Goal: Task Accomplishment & Management: Manage account settings

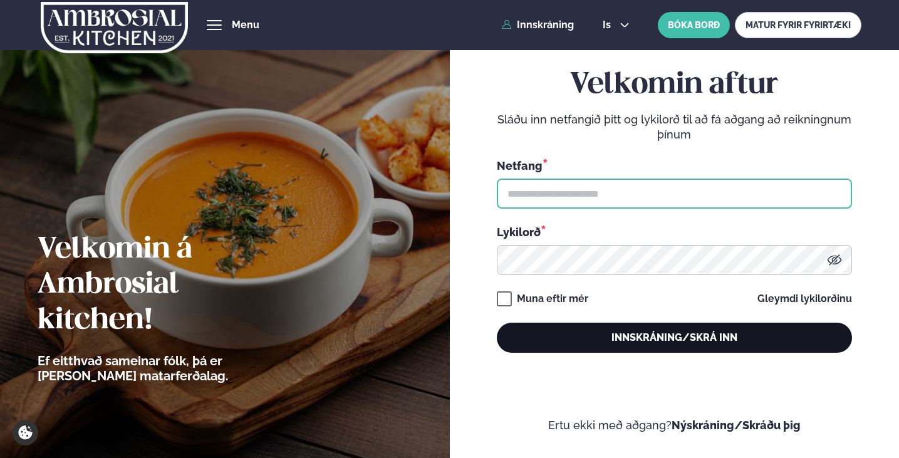
type input "**********"
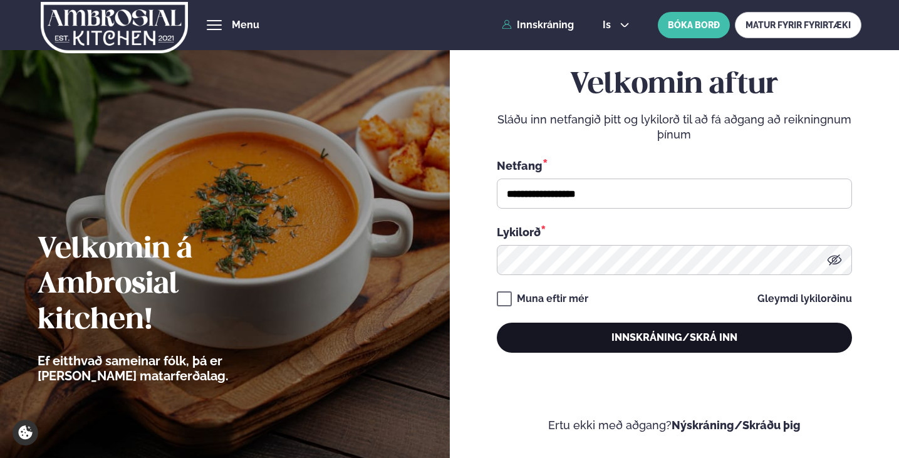
click at [673, 348] on button "Innskráning/Skrá inn" at bounding box center [674, 338] width 355 height 30
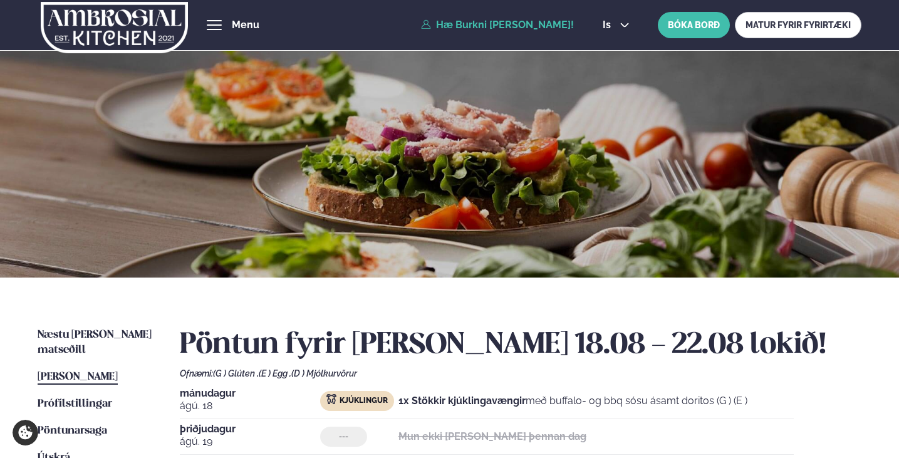
click at [113, 326] on div "Næstu [PERSON_NAME] matseðill Næsta vika [PERSON_NAME] matseðill [PERSON_NAME] …" at bounding box center [449, 461] width 899 height 366
click at [105, 333] on span "Næstu [PERSON_NAME] matseðill" at bounding box center [95, 343] width 114 height 26
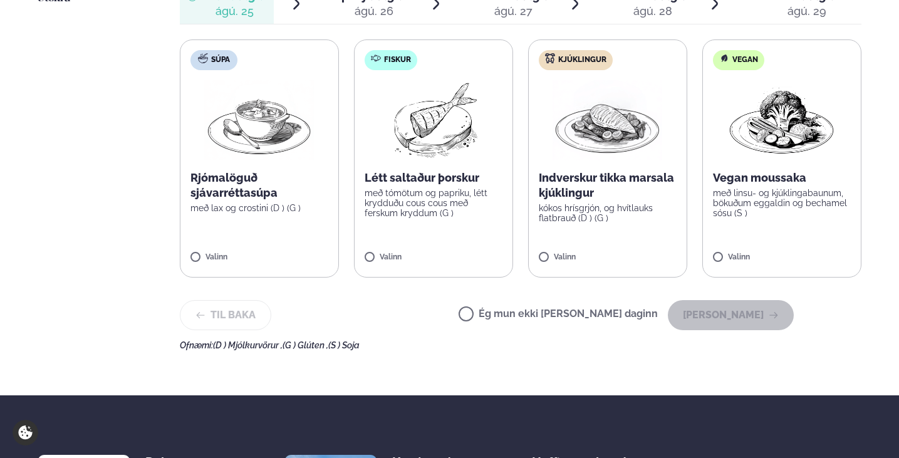
scroll to position [229, 0]
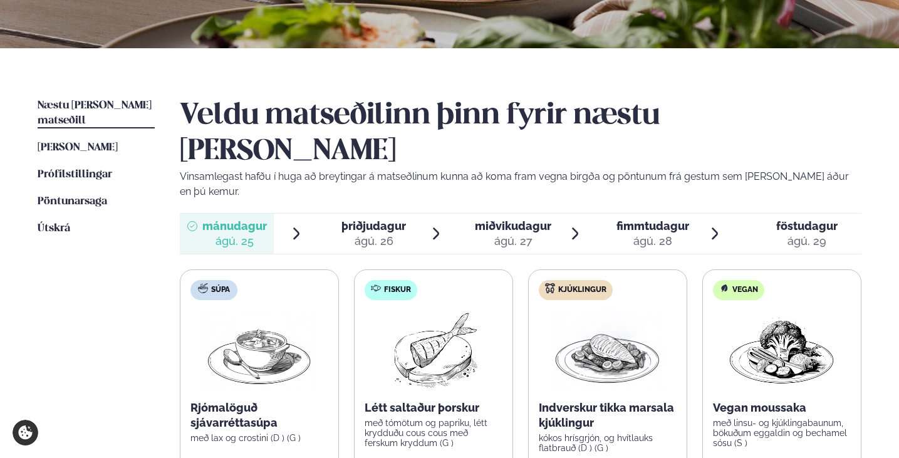
click at [386, 234] on div "ágú. 26" at bounding box center [373, 241] width 65 height 15
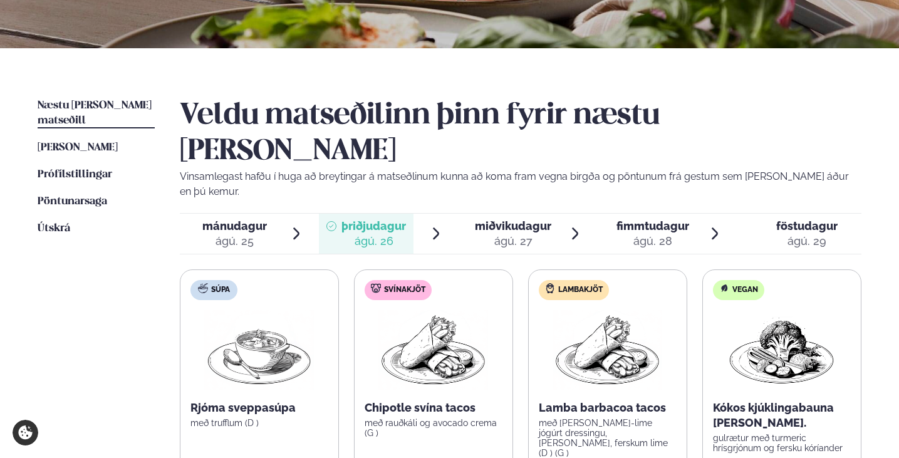
scroll to position [459, 0]
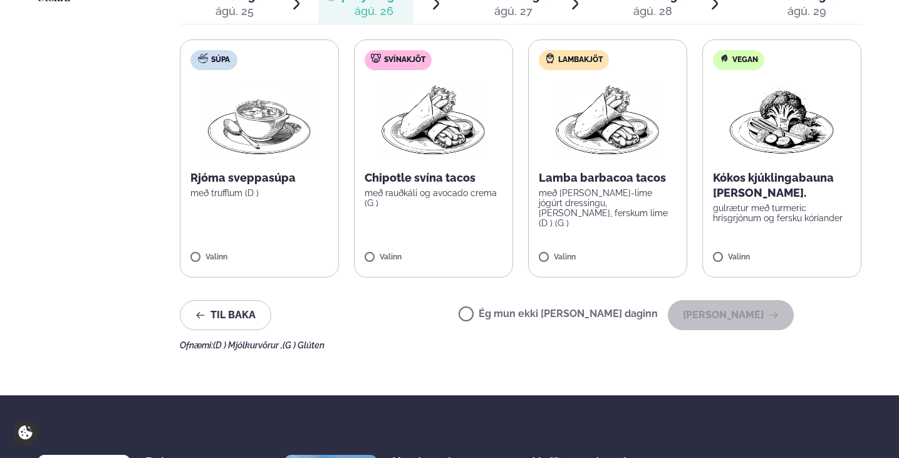
click at [530, 309] on label "Ég mun ekki [PERSON_NAME] daginn" at bounding box center [558, 315] width 199 height 13
click at [737, 300] on button "[PERSON_NAME]" at bounding box center [731, 315] width 126 height 30
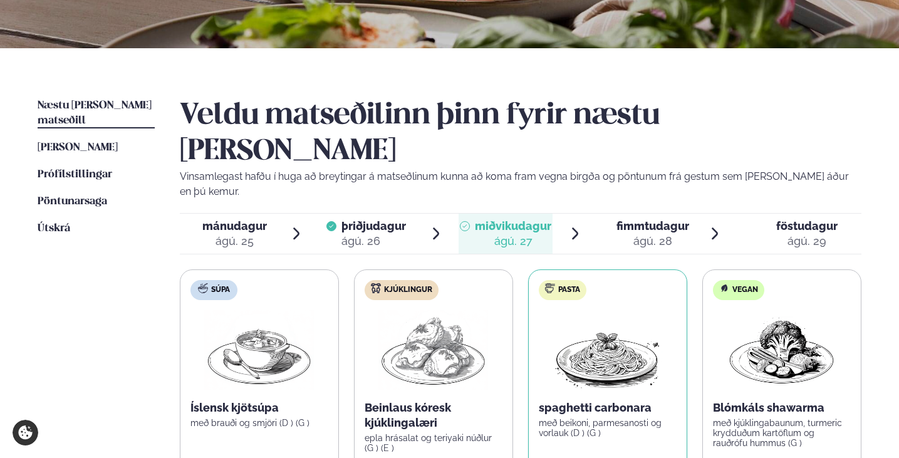
scroll to position [599, 0]
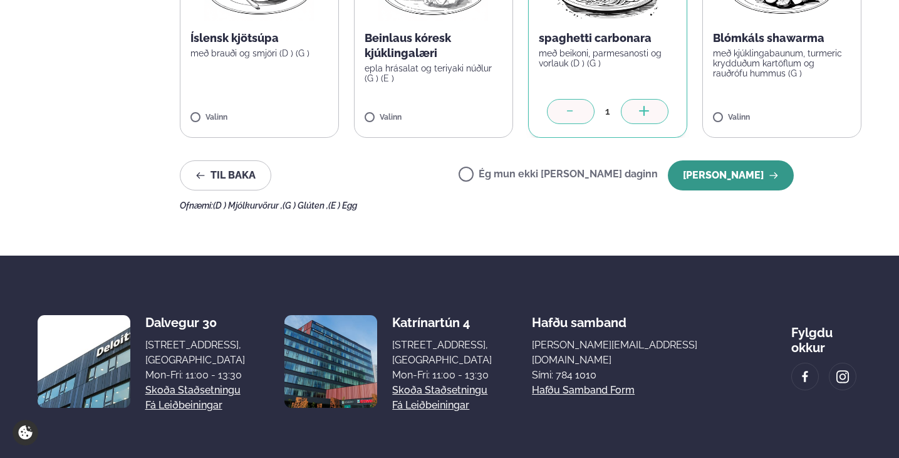
click at [752, 160] on button "[PERSON_NAME]" at bounding box center [731, 175] width 126 height 30
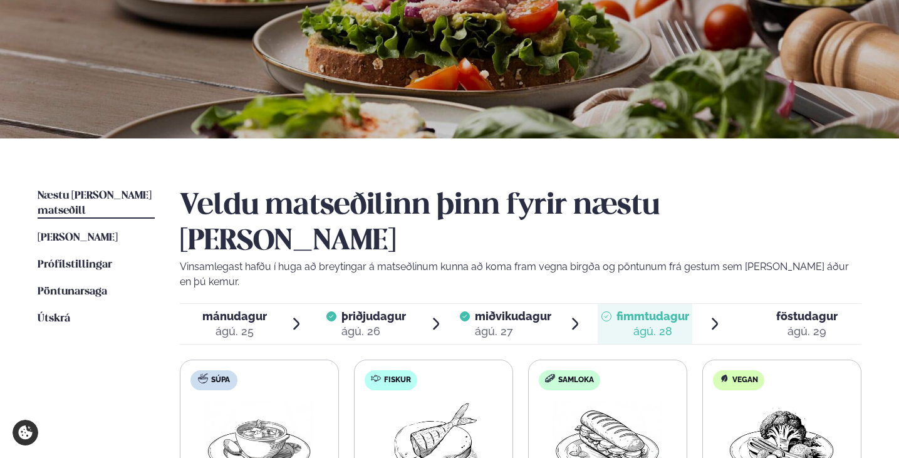
scroll to position [369, 0]
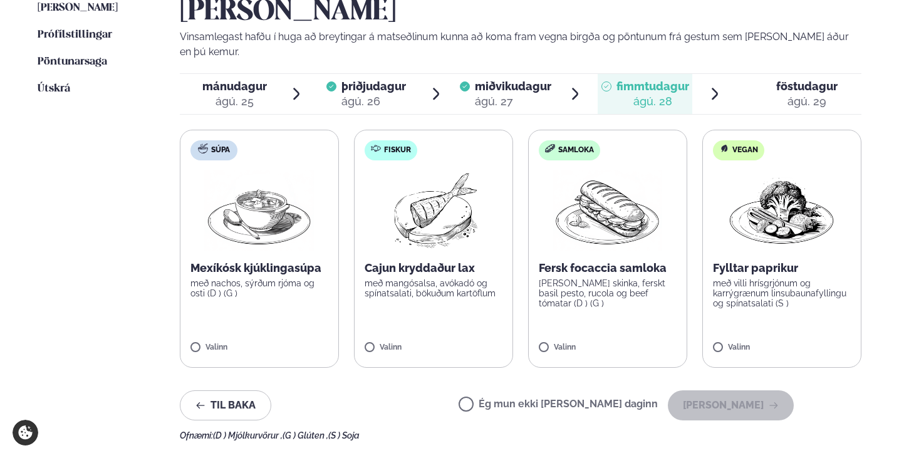
drag, startPoint x: 578, startPoint y: 354, endPoint x: 604, endPoint y: 348, distance: 26.9
click at [578, 399] on label "Ég mun ekki [PERSON_NAME] daginn" at bounding box center [558, 405] width 199 height 13
click at [521, 399] on label "Ég mun ekki [PERSON_NAME] daginn" at bounding box center [558, 405] width 199 height 13
click at [727, 390] on button "[PERSON_NAME]" at bounding box center [731, 405] width 126 height 30
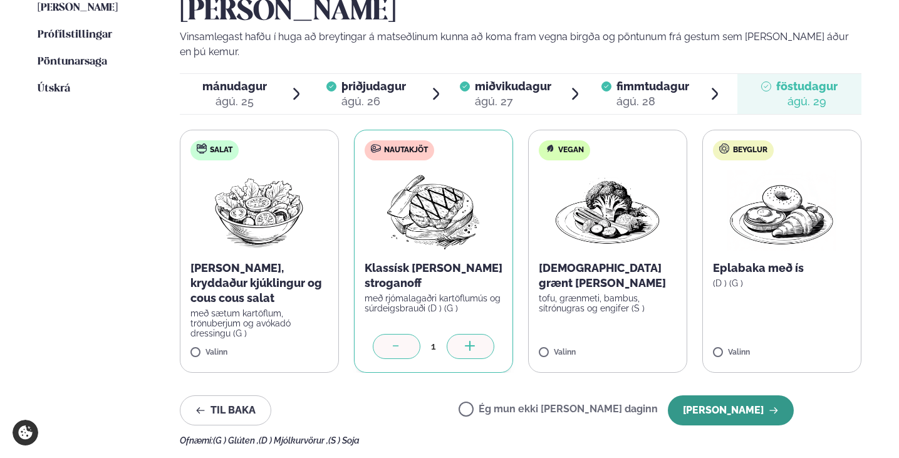
click at [755, 395] on button "[PERSON_NAME]" at bounding box center [731, 410] width 126 height 30
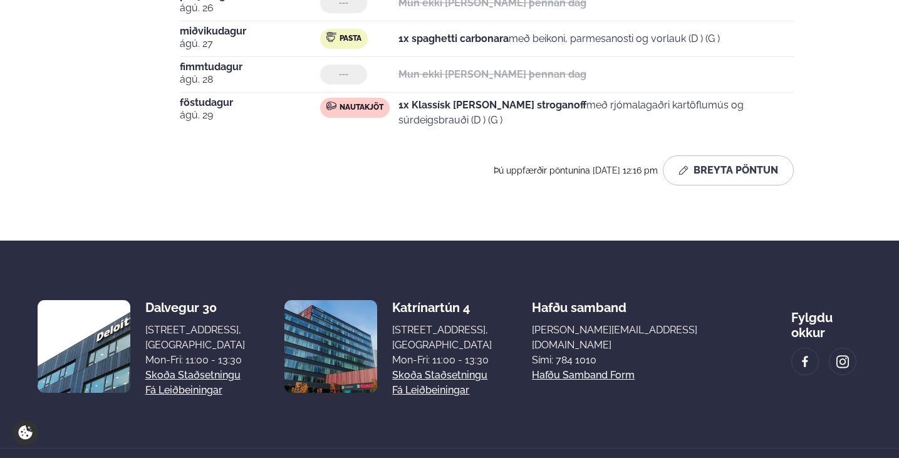
scroll to position [239, 0]
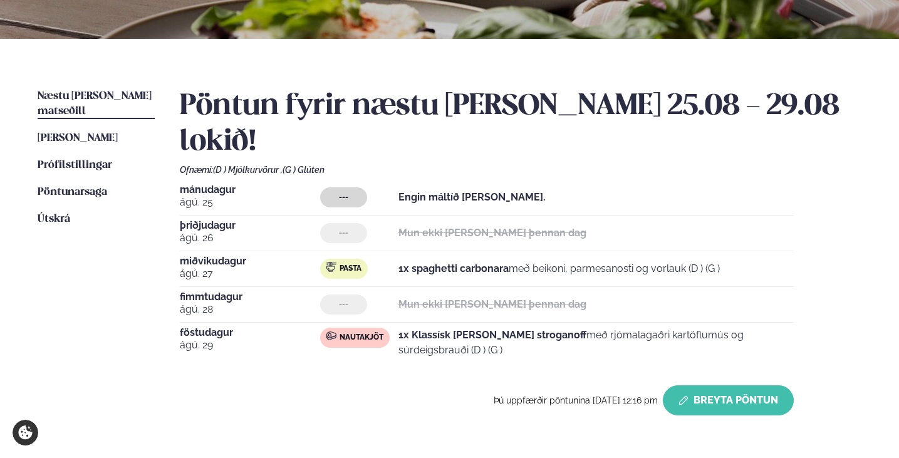
click at [741, 385] on button "Breyta Pöntun" at bounding box center [728, 400] width 131 height 30
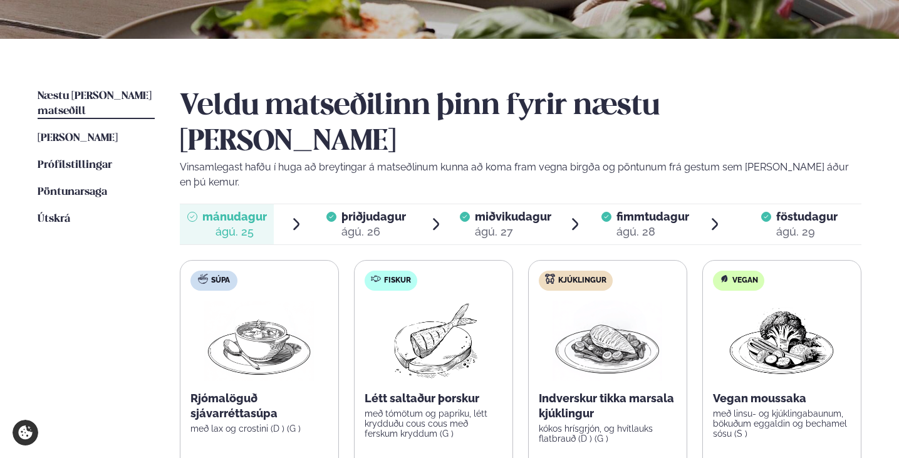
scroll to position [469, 0]
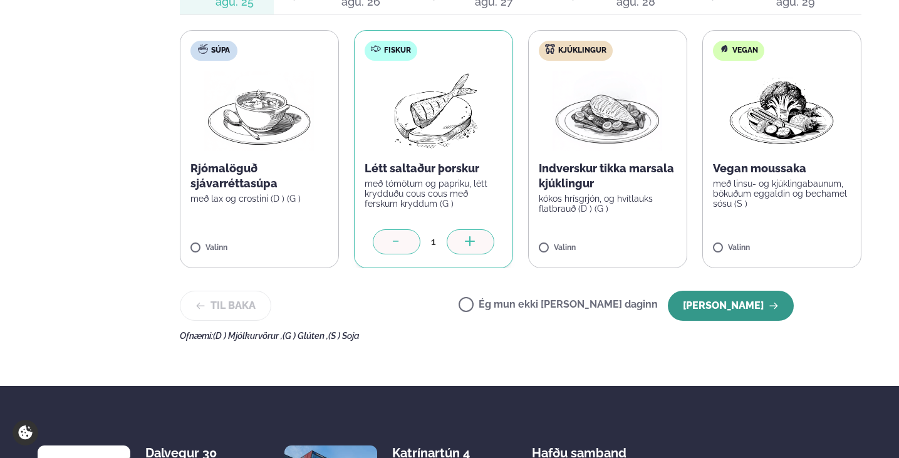
click at [733, 291] on button "[PERSON_NAME]" at bounding box center [731, 306] width 126 height 30
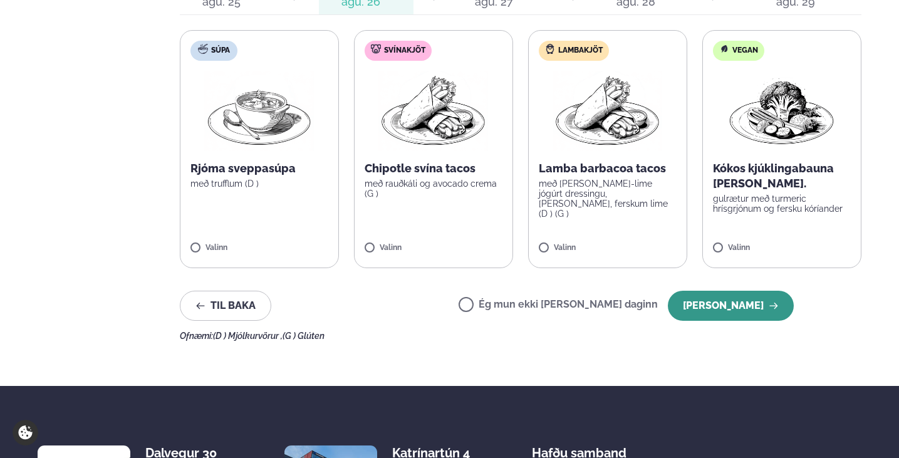
click at [732, 291] on button "[PERSON_NAME]" at bounding box center [731, 306] width 126 height 30
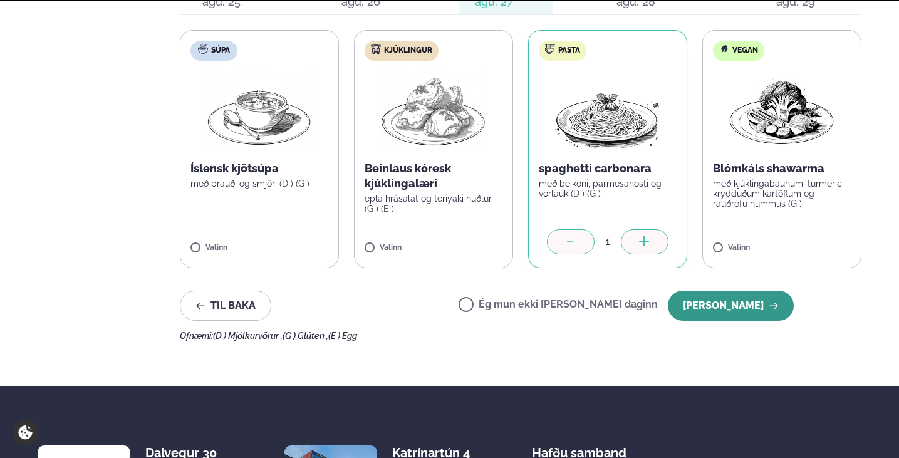
click at [731, 291] on button "[PERSON_NAME]" at bounding box center [731, 306] width 126 height 30
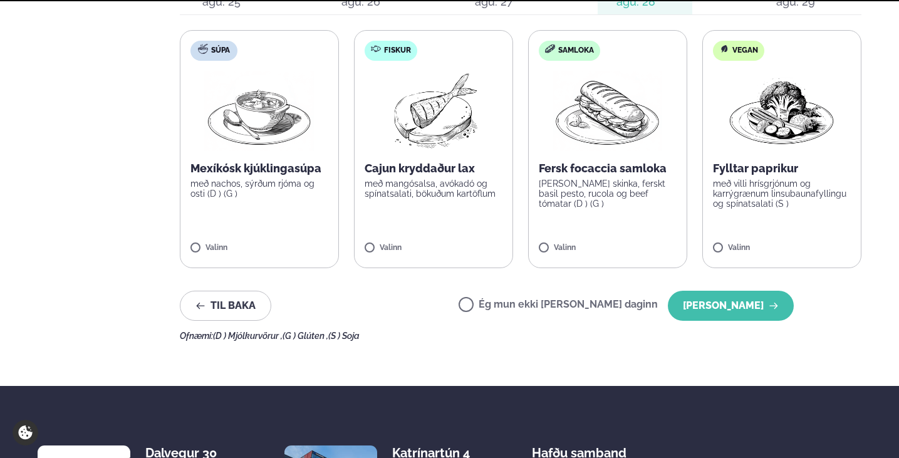
click at [731, 291] on button "[PERSON_NAME]" at bounding box center [731, 306] width 126 height 30
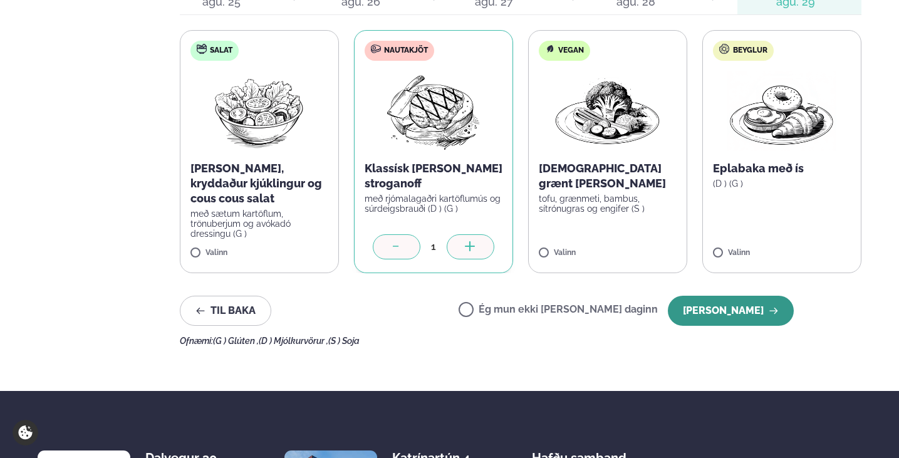
click at [730, 296] on button "[PERSON_NAME]" at bounding box center [731, 311] width 126 height 30
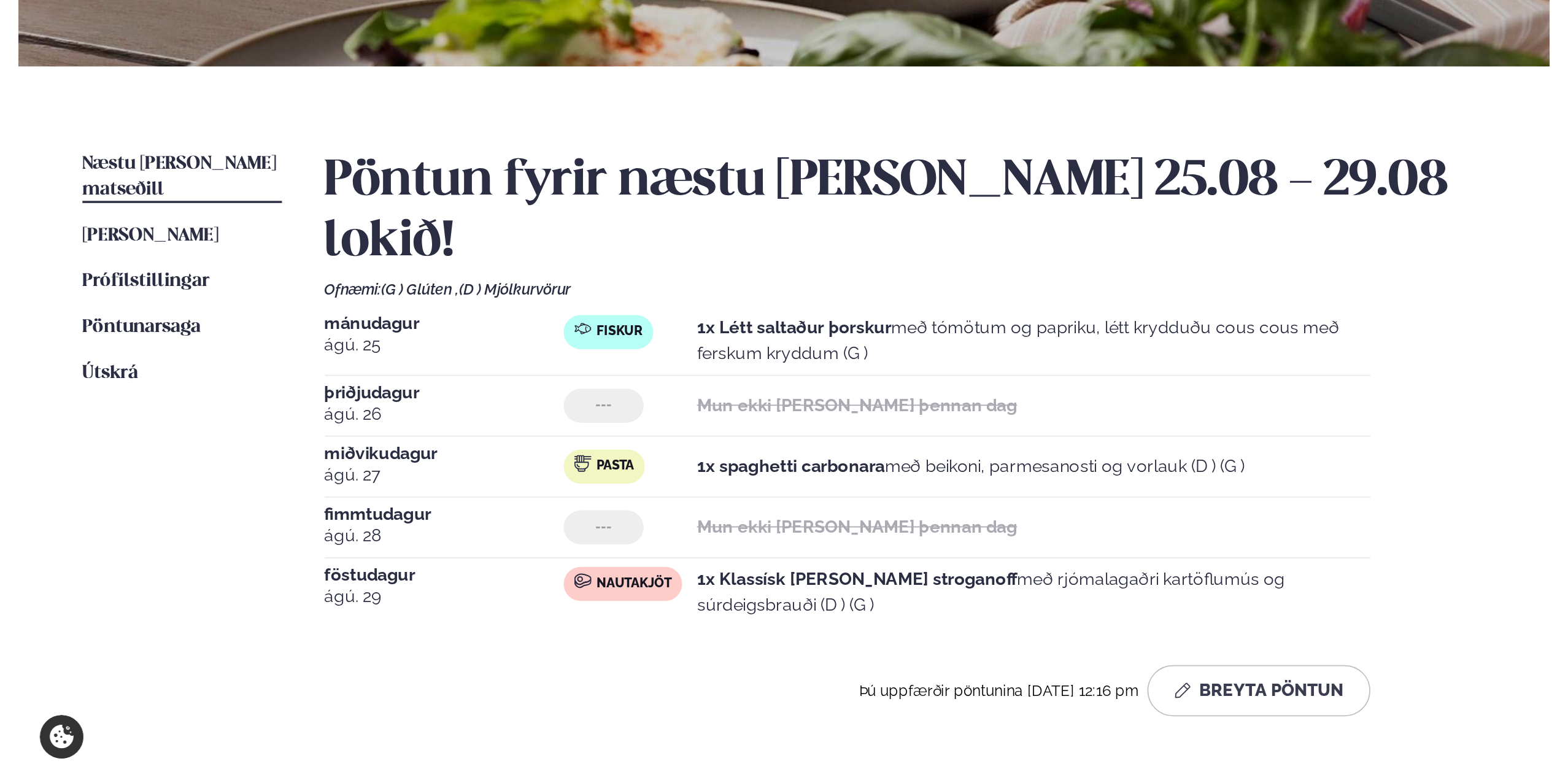
scroll to position [137, 0]
